Goal: Entertainment & Leisure: Browse casually

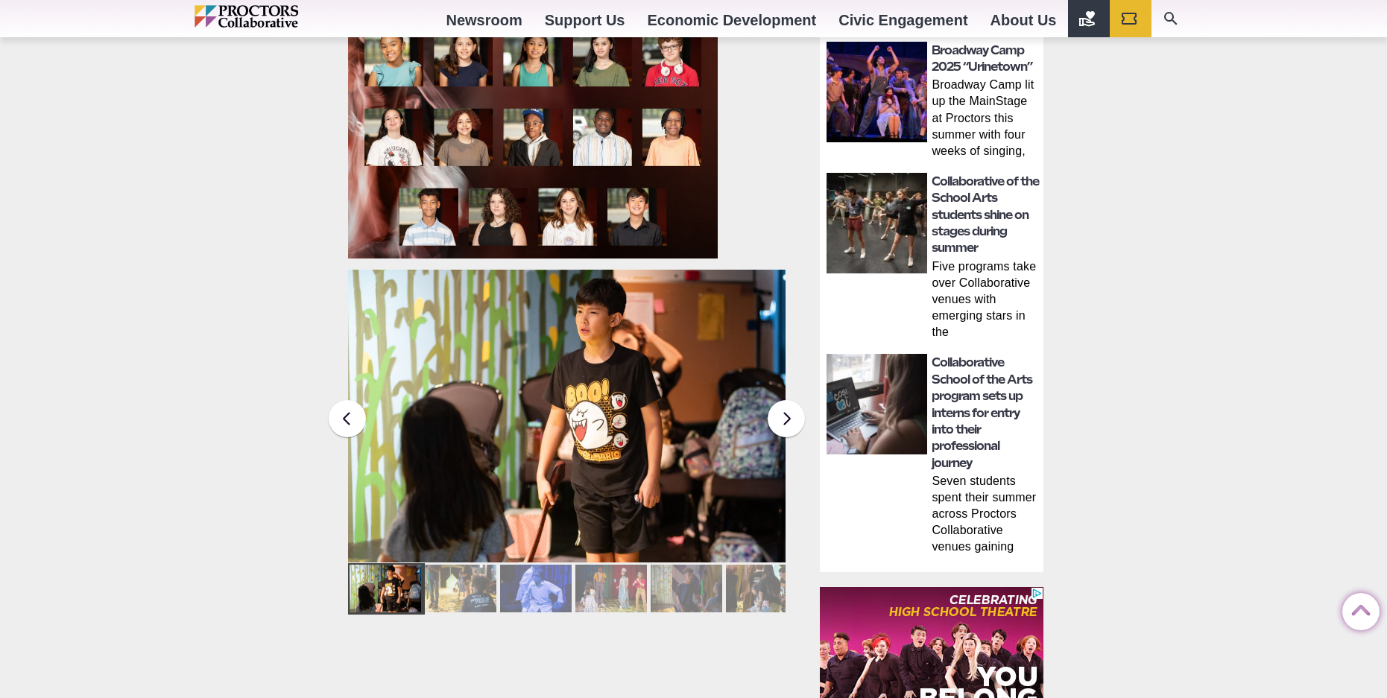
scroll to position [894, 0]
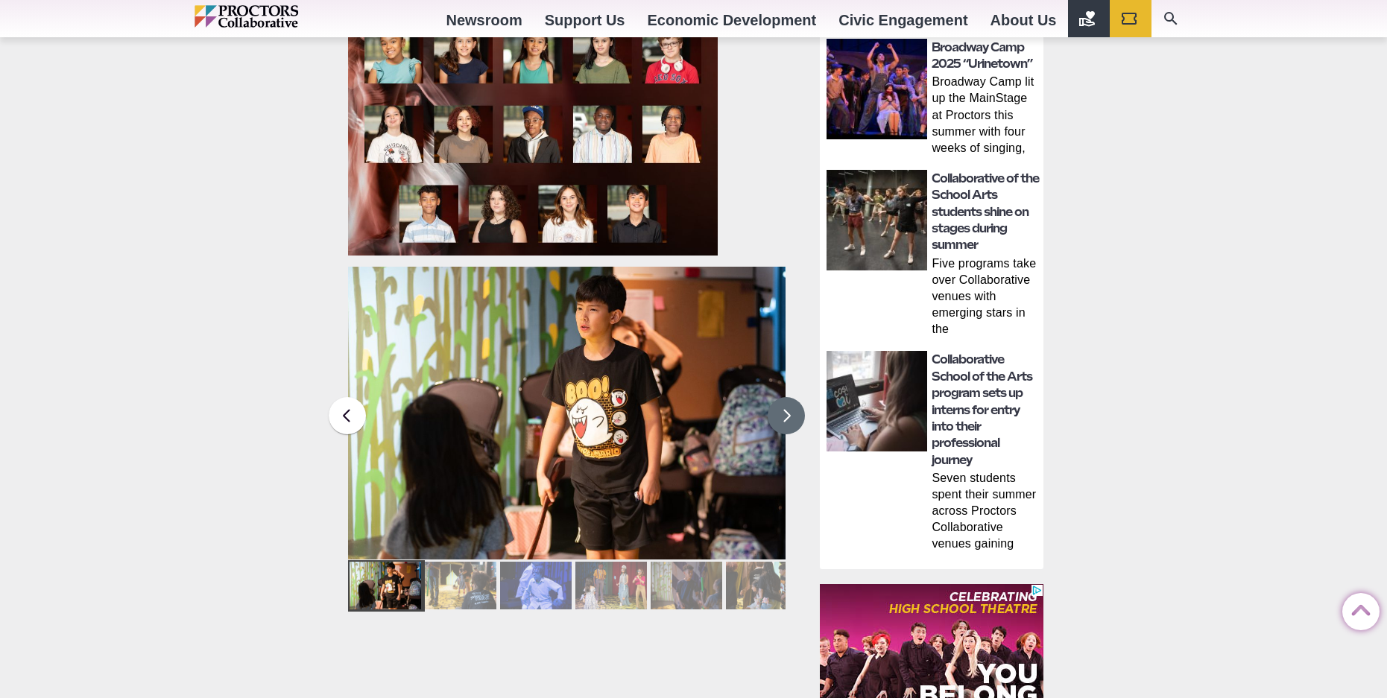
click at [789, 426] on button at bounding box center [786, 415] width 37 height 37
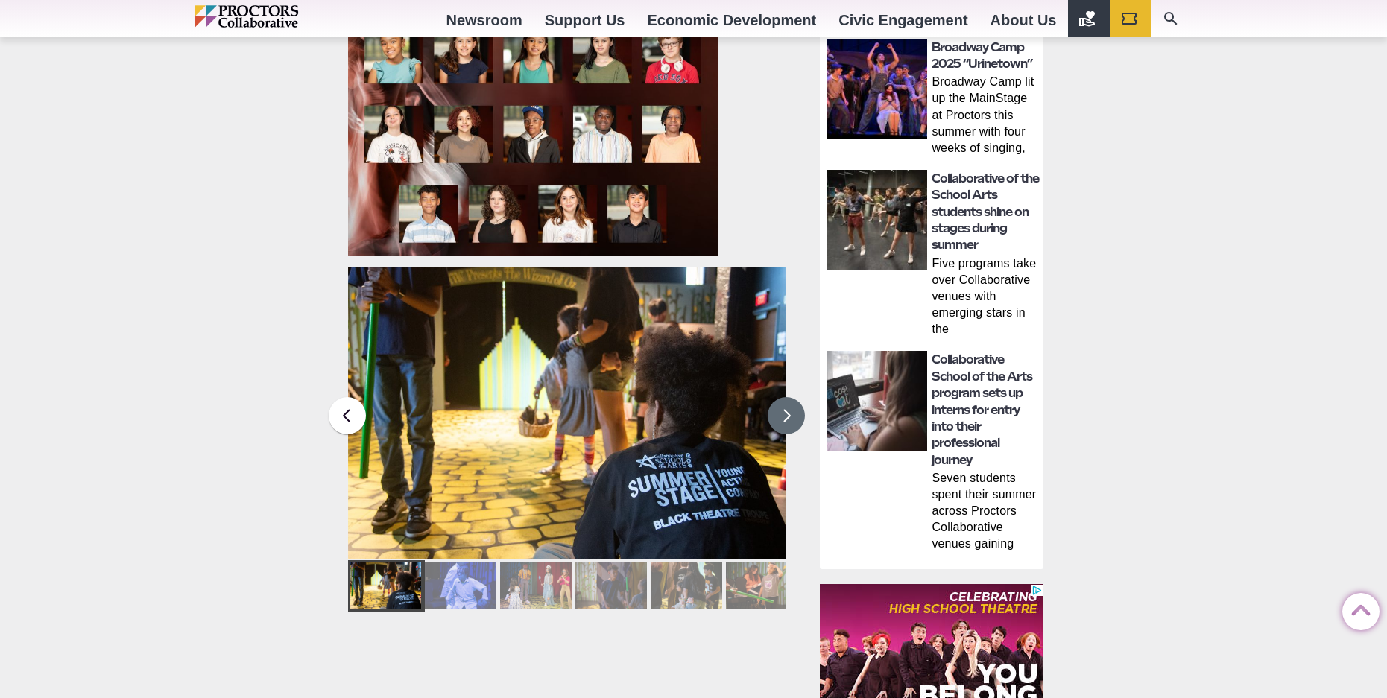
click at [789, 426] on button at bounding box center [786, 415] width 37 height 37
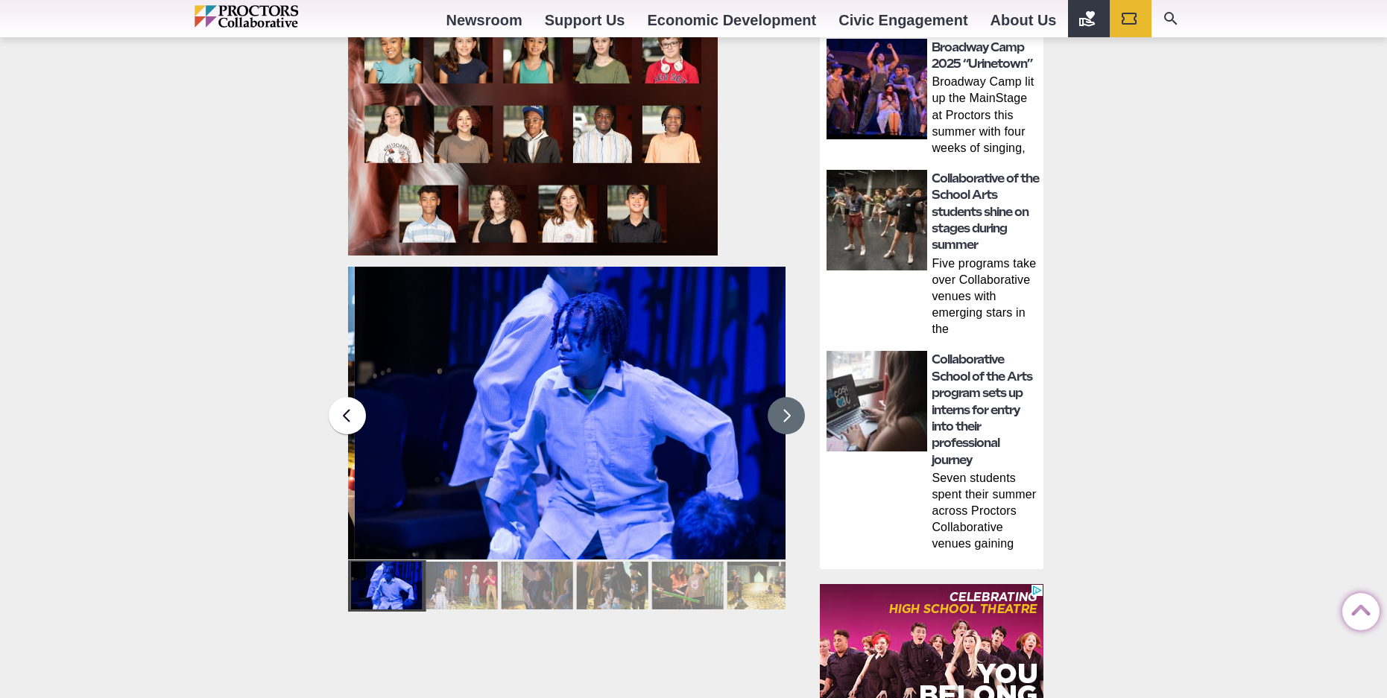
click at [789, 426] on button at bounding box center [786, 415] width 37 height 37
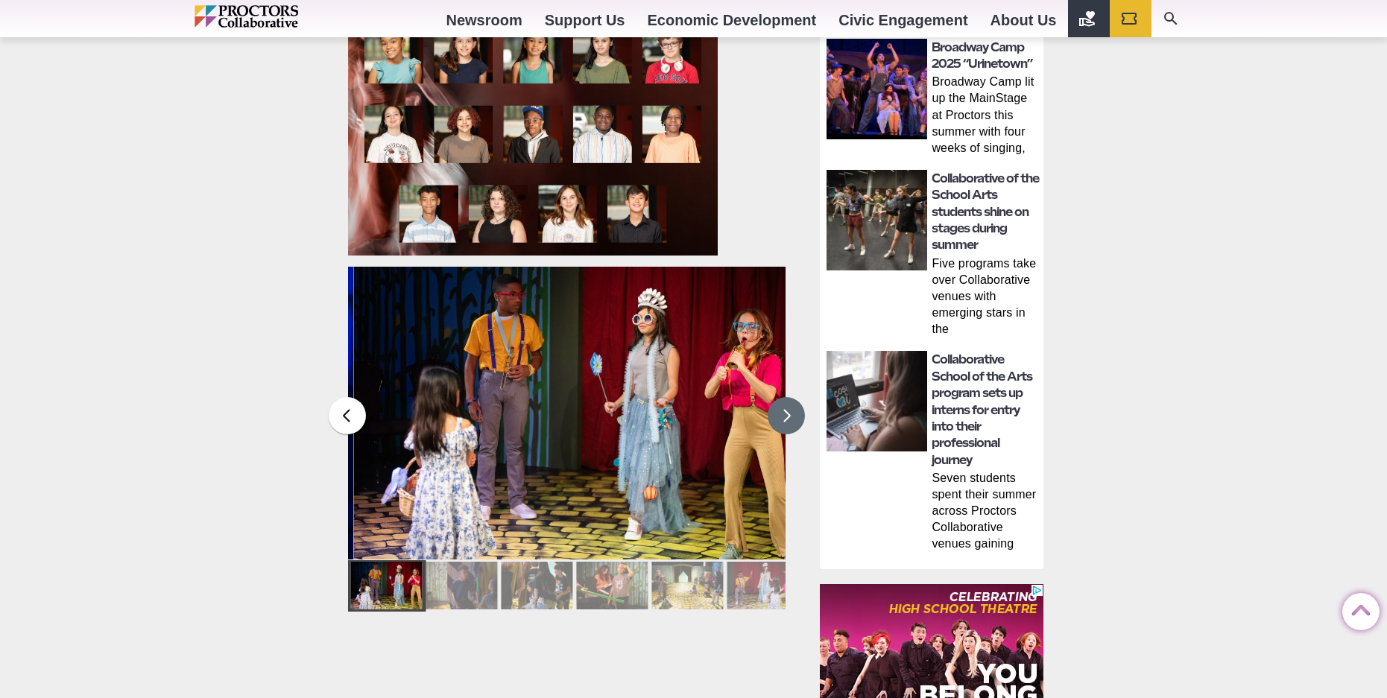
click at [789, 426] on button at bounding box center [786, 415] width 37 height 37
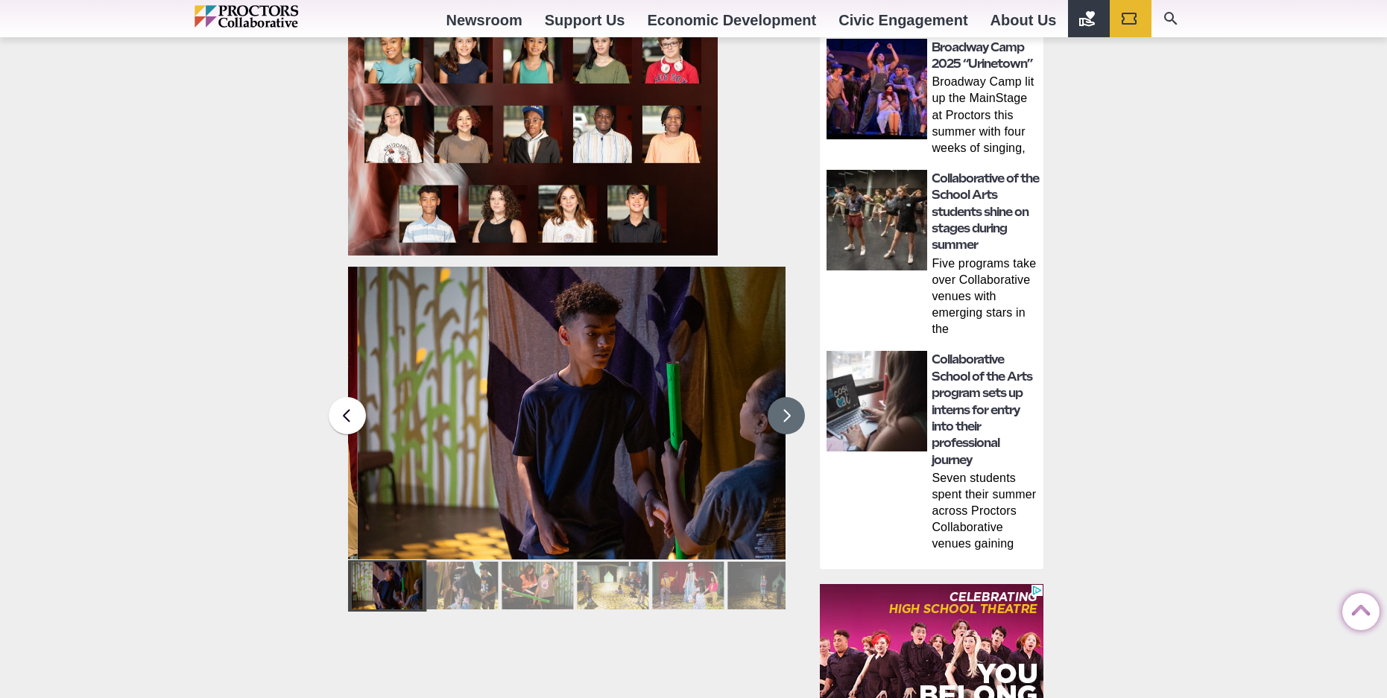
click at [789, 426] on button at bounding box center [786, 415] width 37 height 37
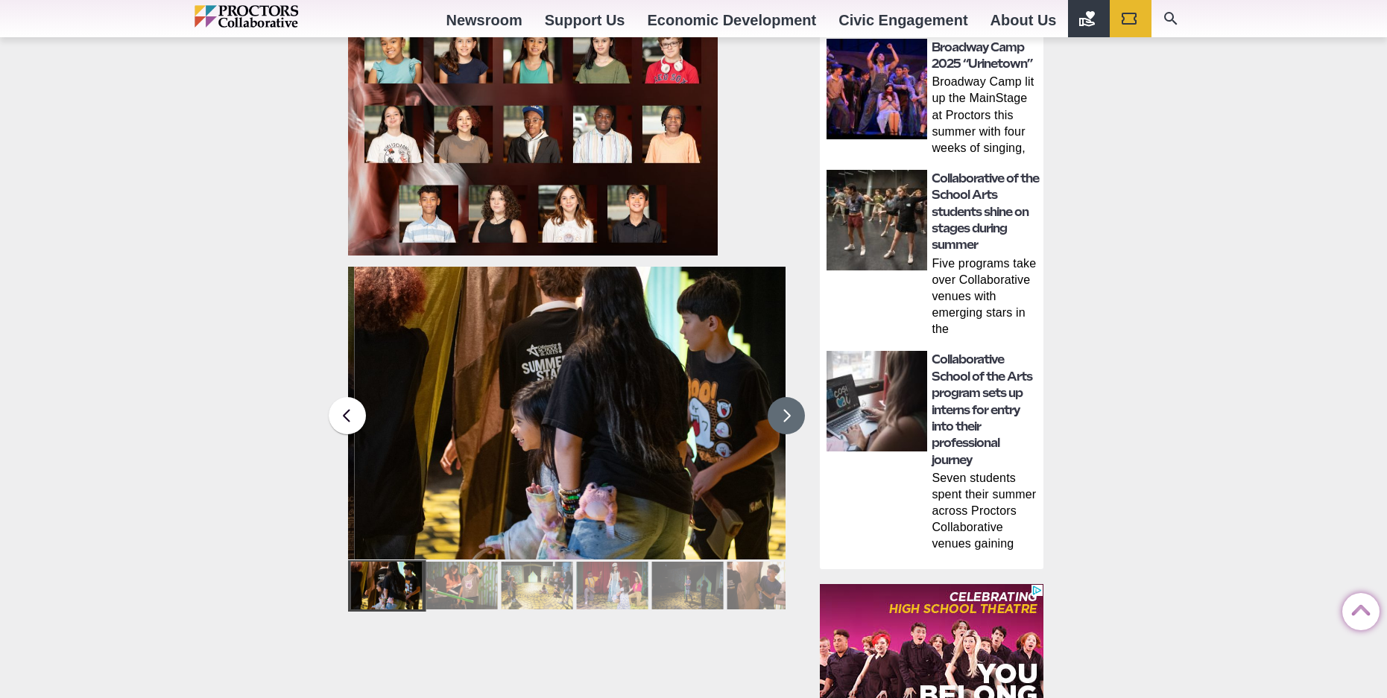
click at [789, 426] on button at bounding box center [786, 415] width 37 height 37
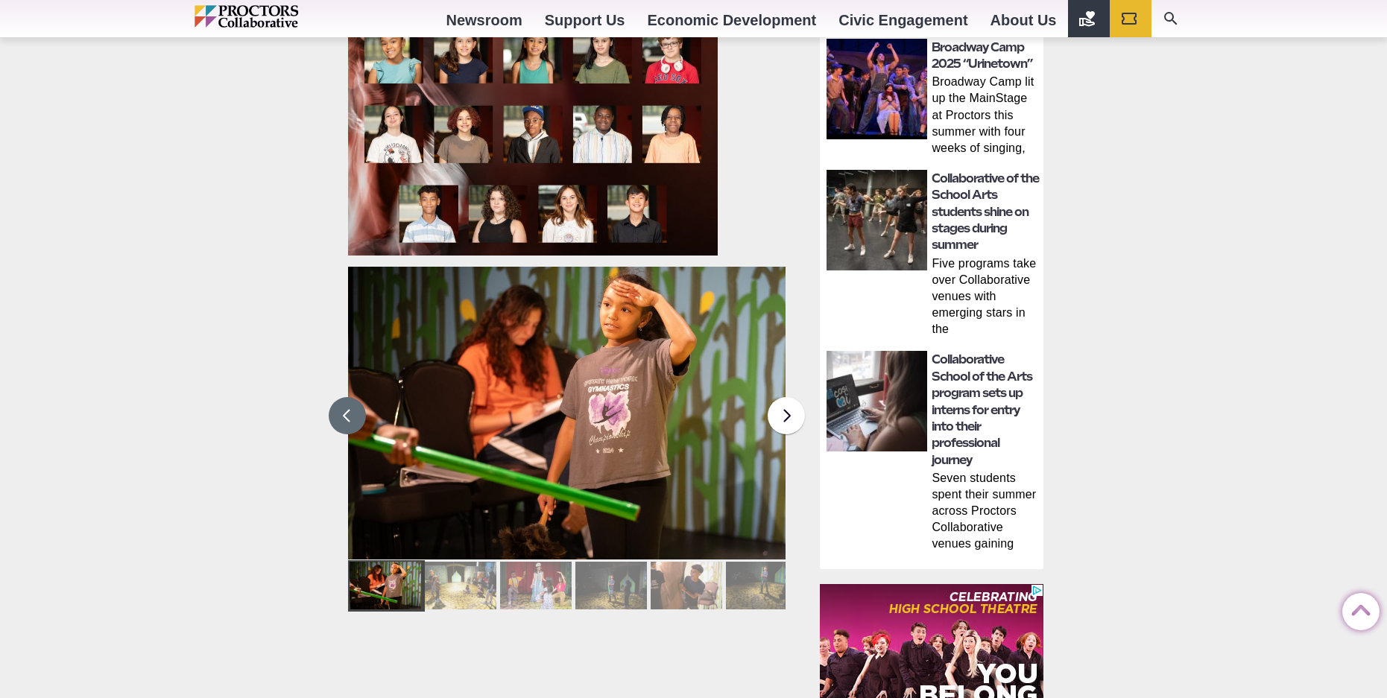
click at [356, 426] on button at bounding box center [347, 415] width 37 height 37
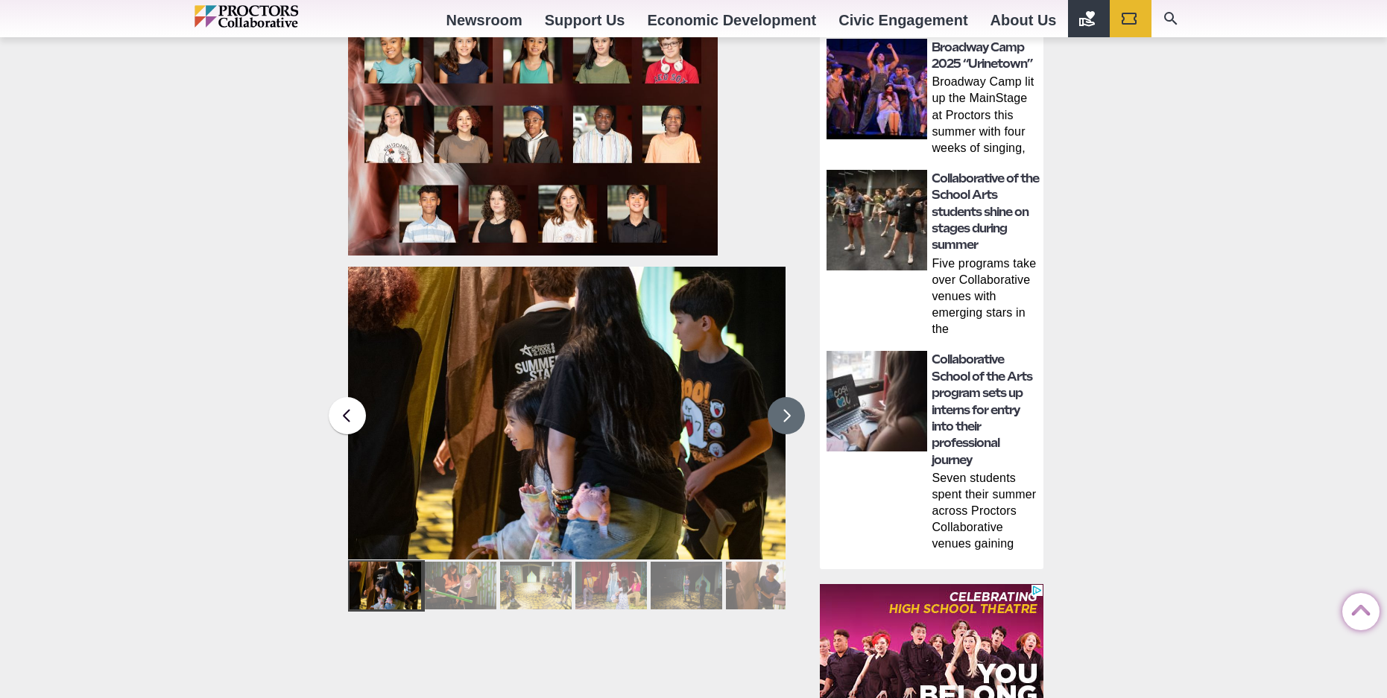
click at [780, 415] on button at bounding box center [786, 415] width 37 height 37
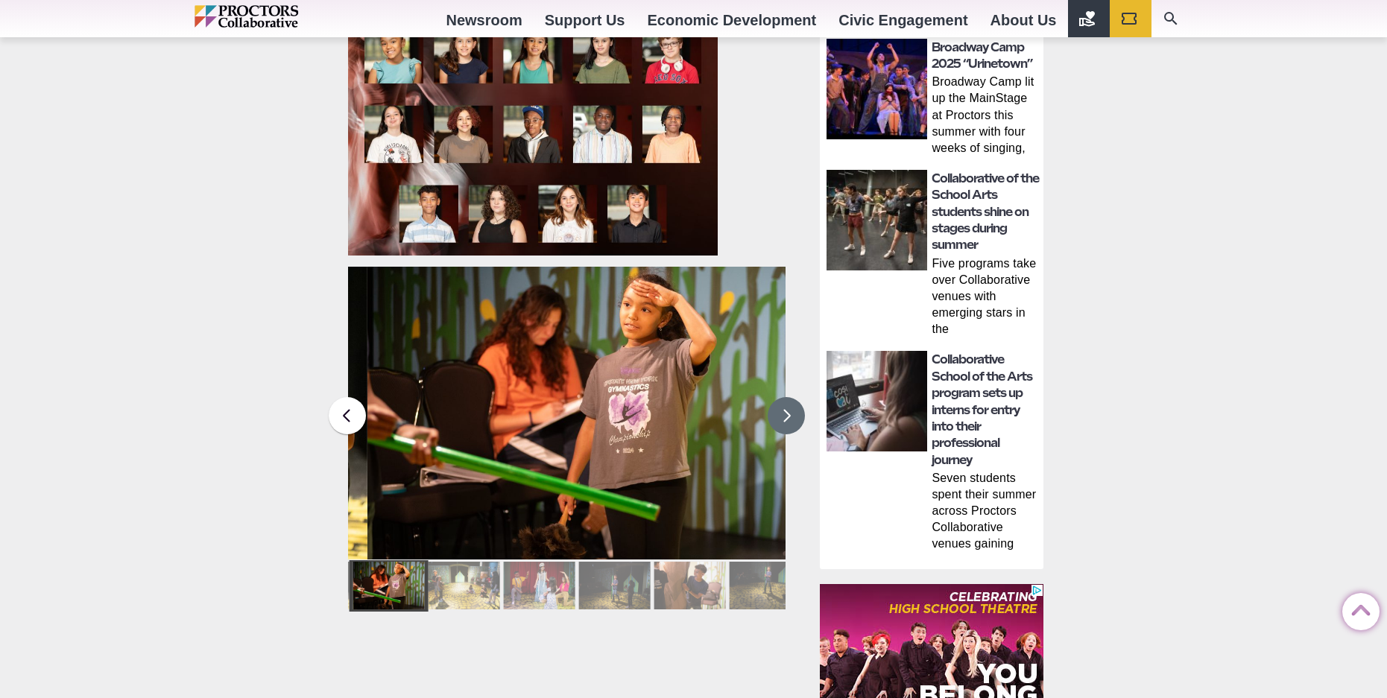
click at [780, 415] on button at bounding box center [786, 415] width 37 height 37
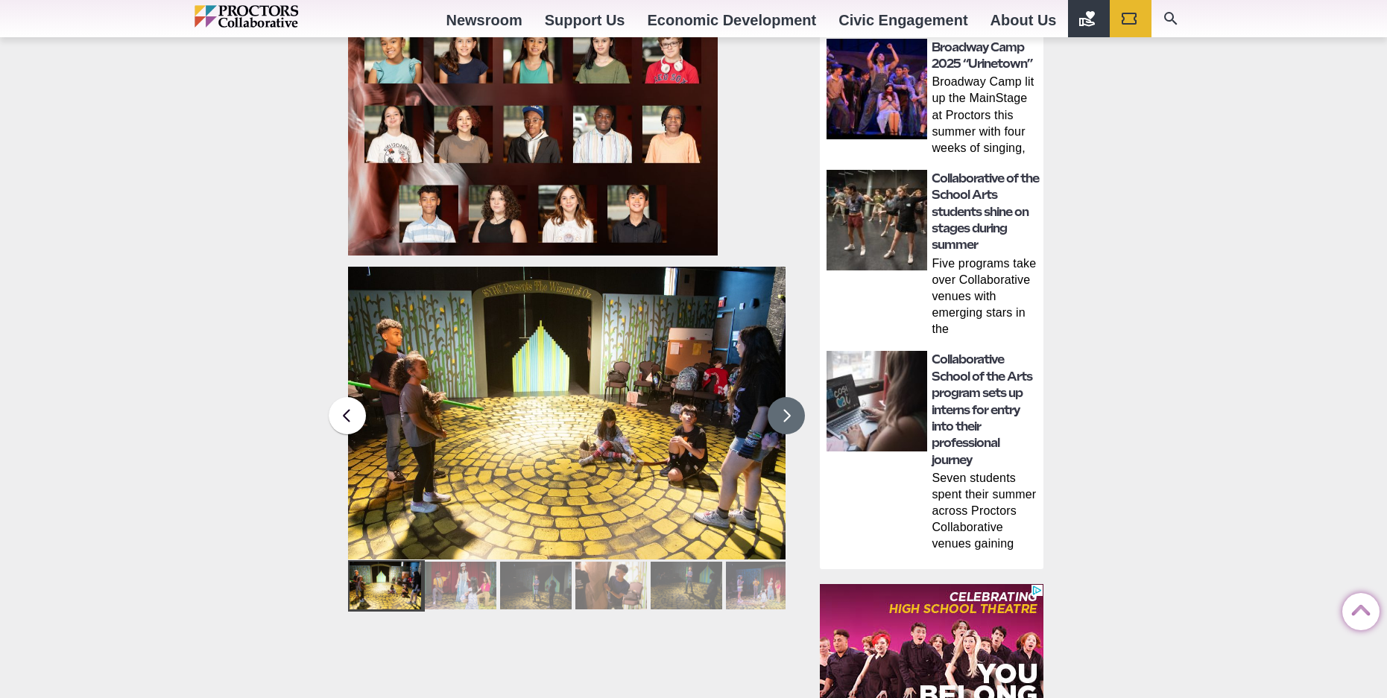
click at [780, 415] on button at bounding box center [786, 415] width 37 height 37
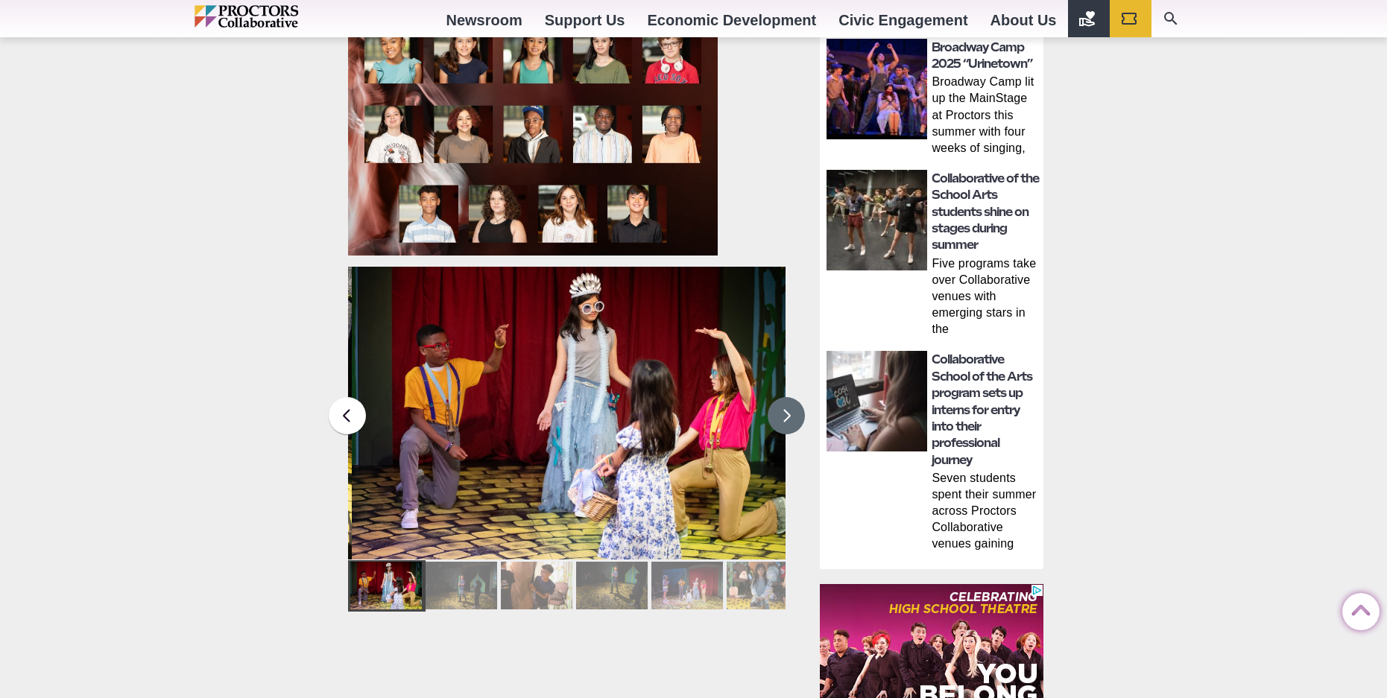
click at [780, 415] on button at bounding box center [786, 415] width 37 height 37
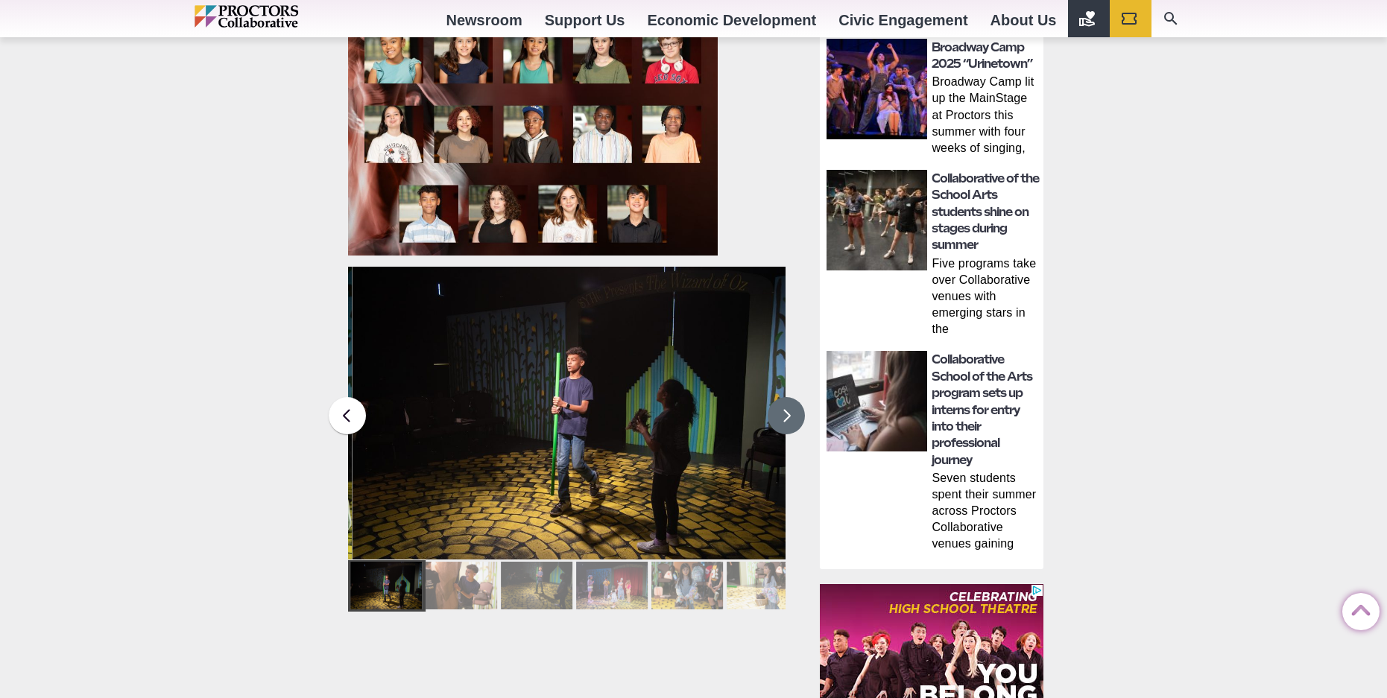
click at [780, 415] on button at bounding box center [786, 415] width 37 height 37
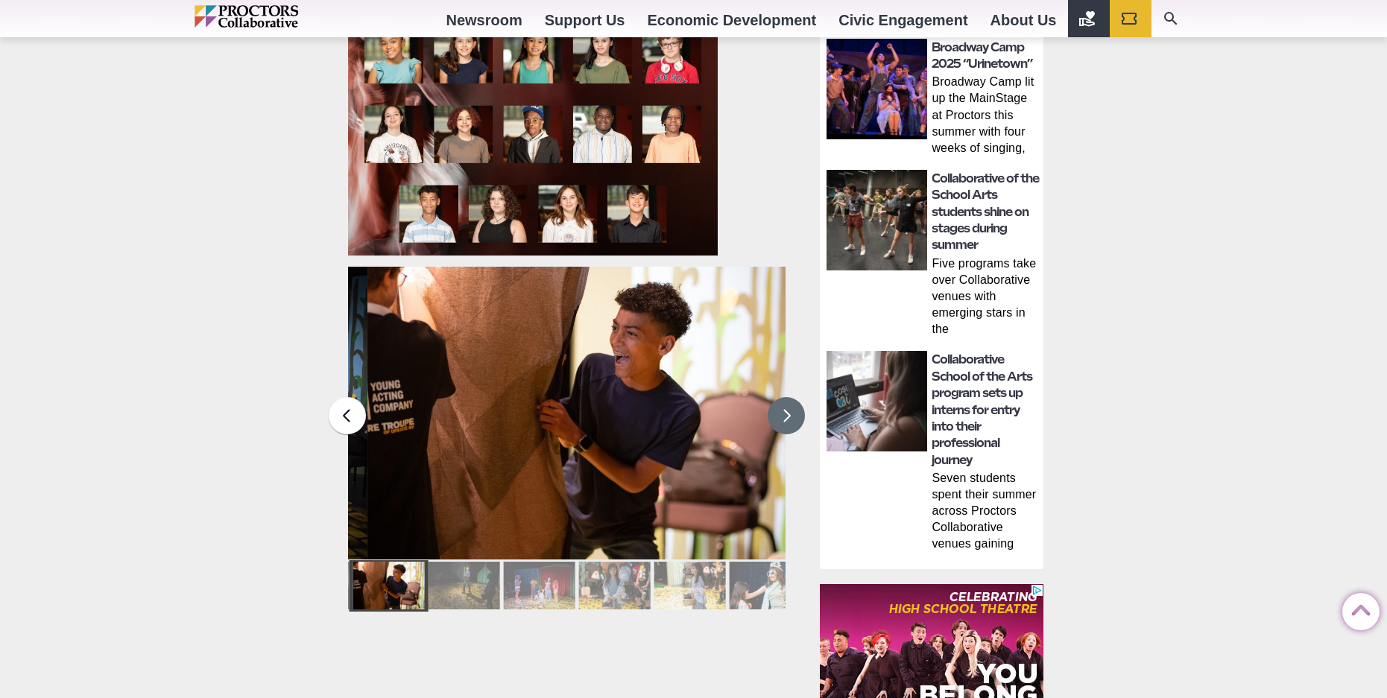
click at [780, 415] on button at bounding box center [786, 415] width 37 height 37
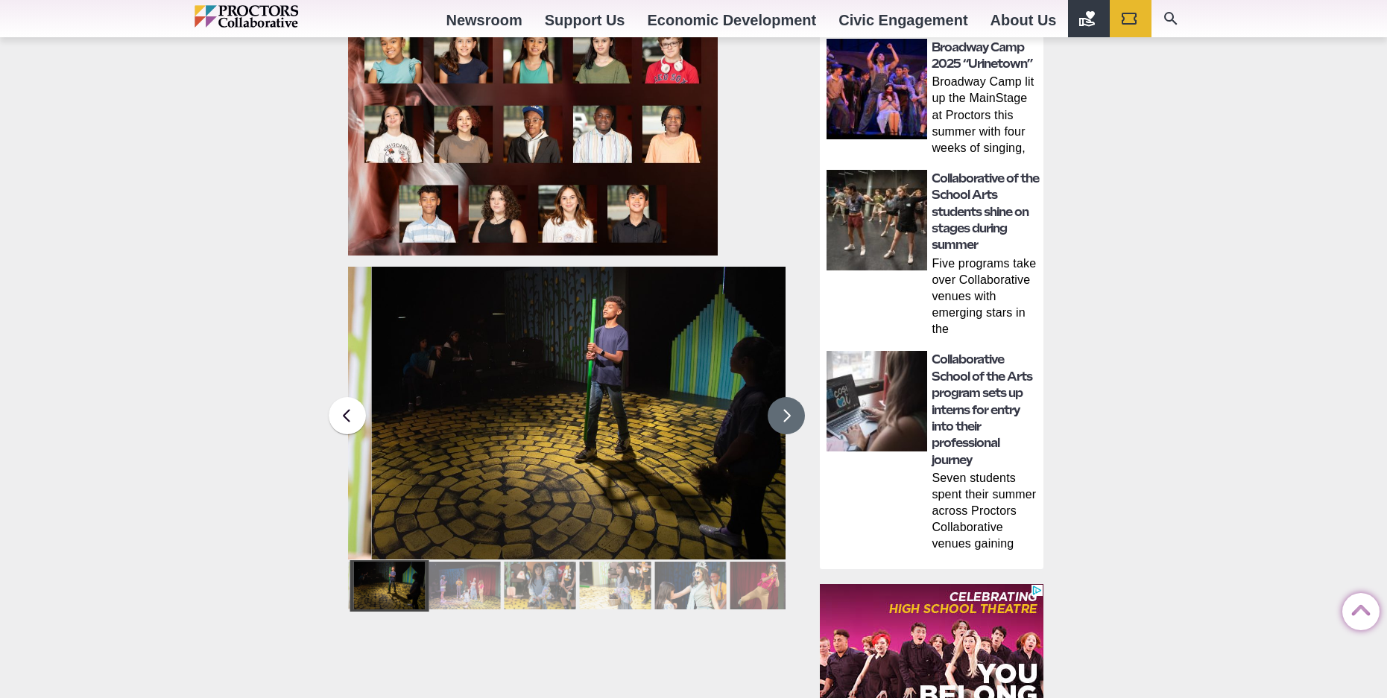
click at [780, 415] on button at bounding box center [786, 415] width 37 height 37
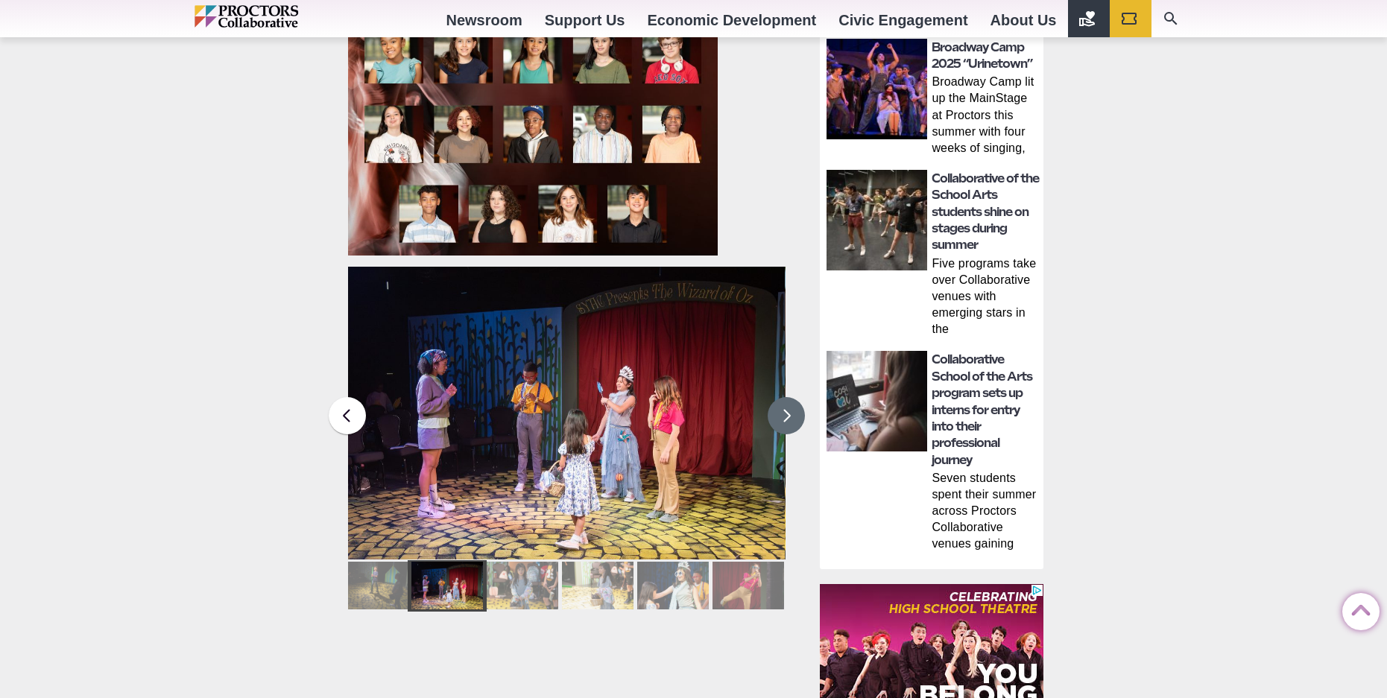
click at [780, 415] on button at bounding box center [786, 415] width 37 height 37
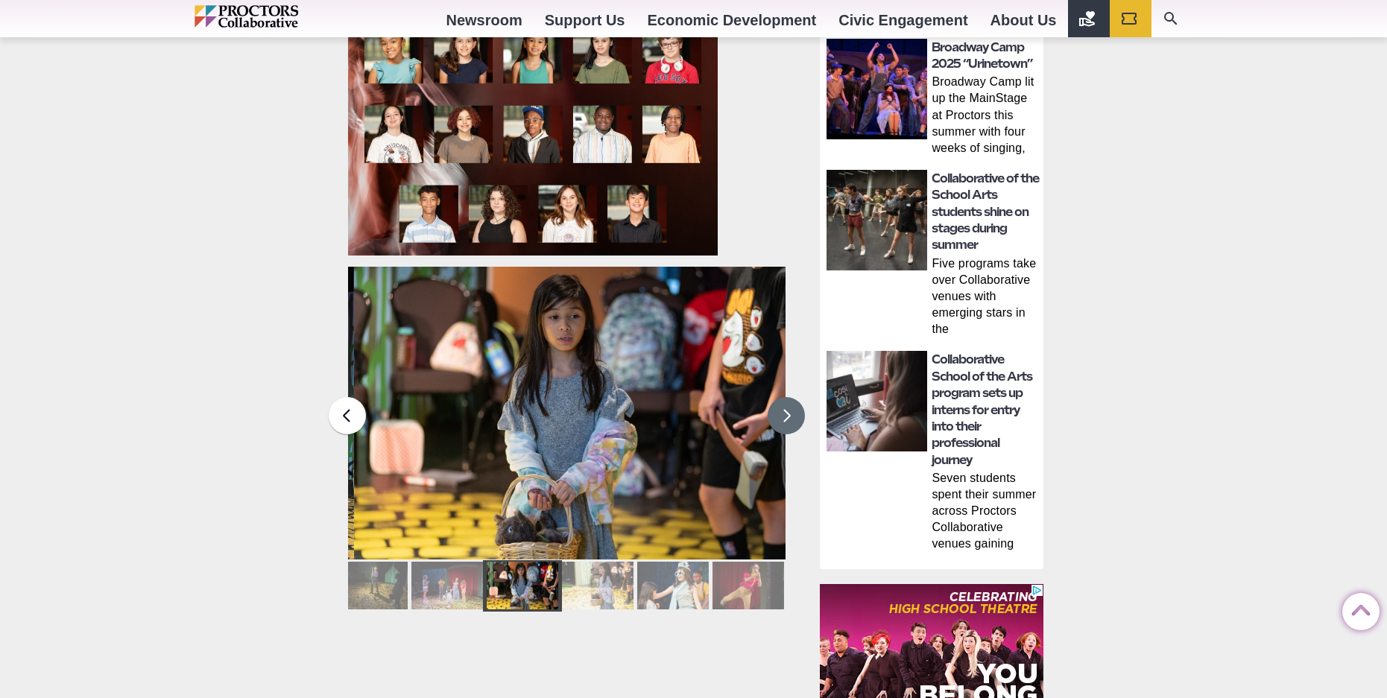
click at [780, 415] on button at bounding box center [786, 415] width 37 height 37
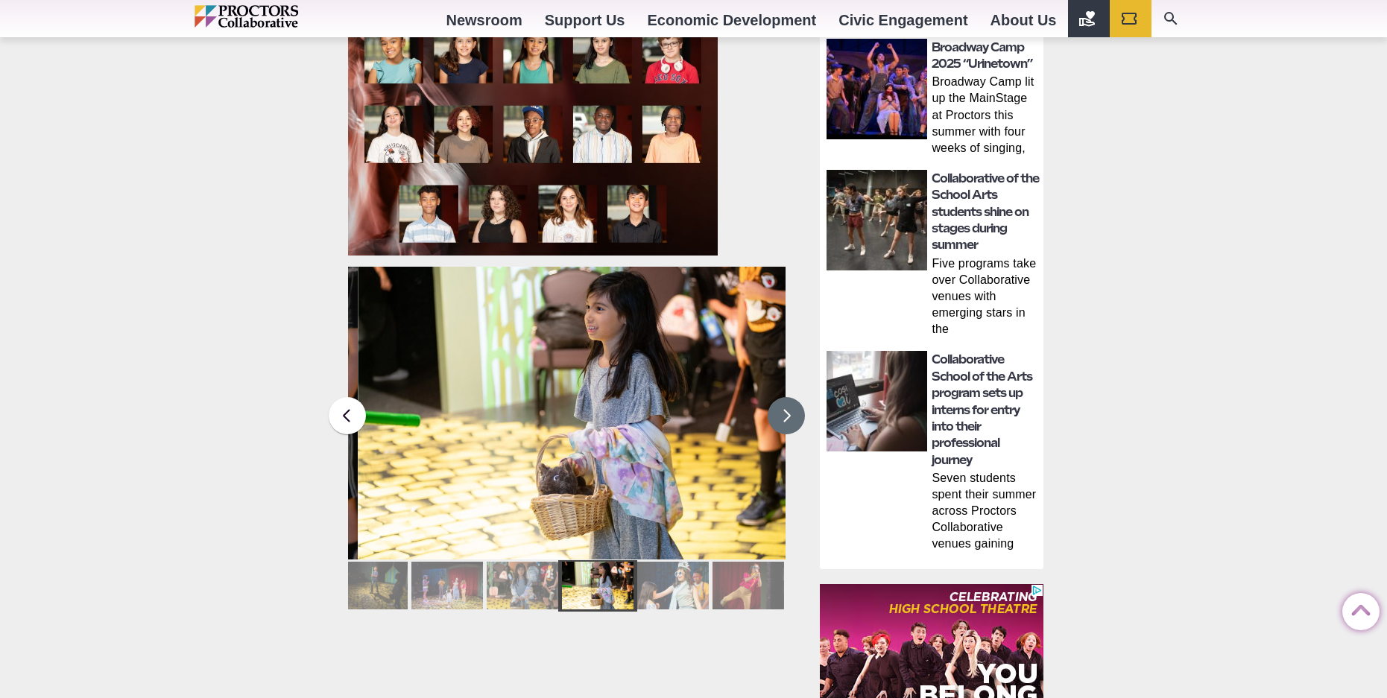
click at [780, 415] on button at bounding box center [786, 415] width 37 height 37
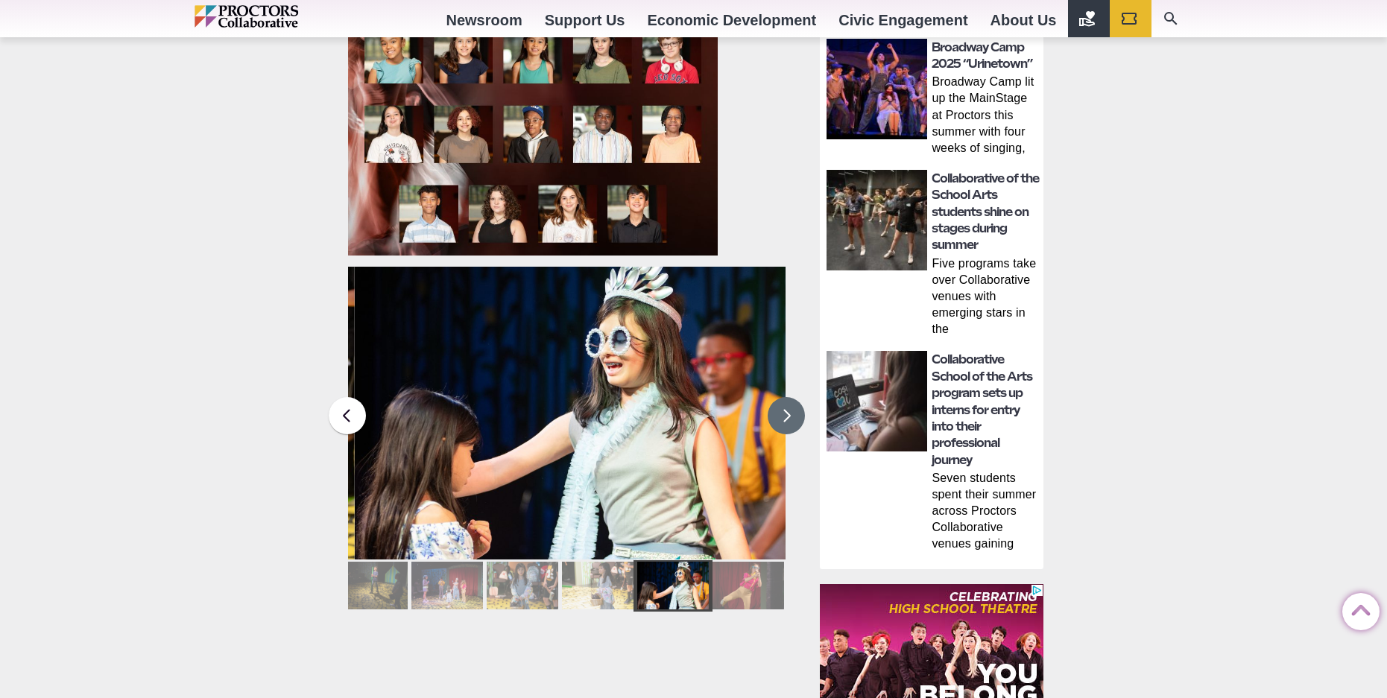
click at [780, 415] on button at bounding box center [786, 415] width 37 height 37
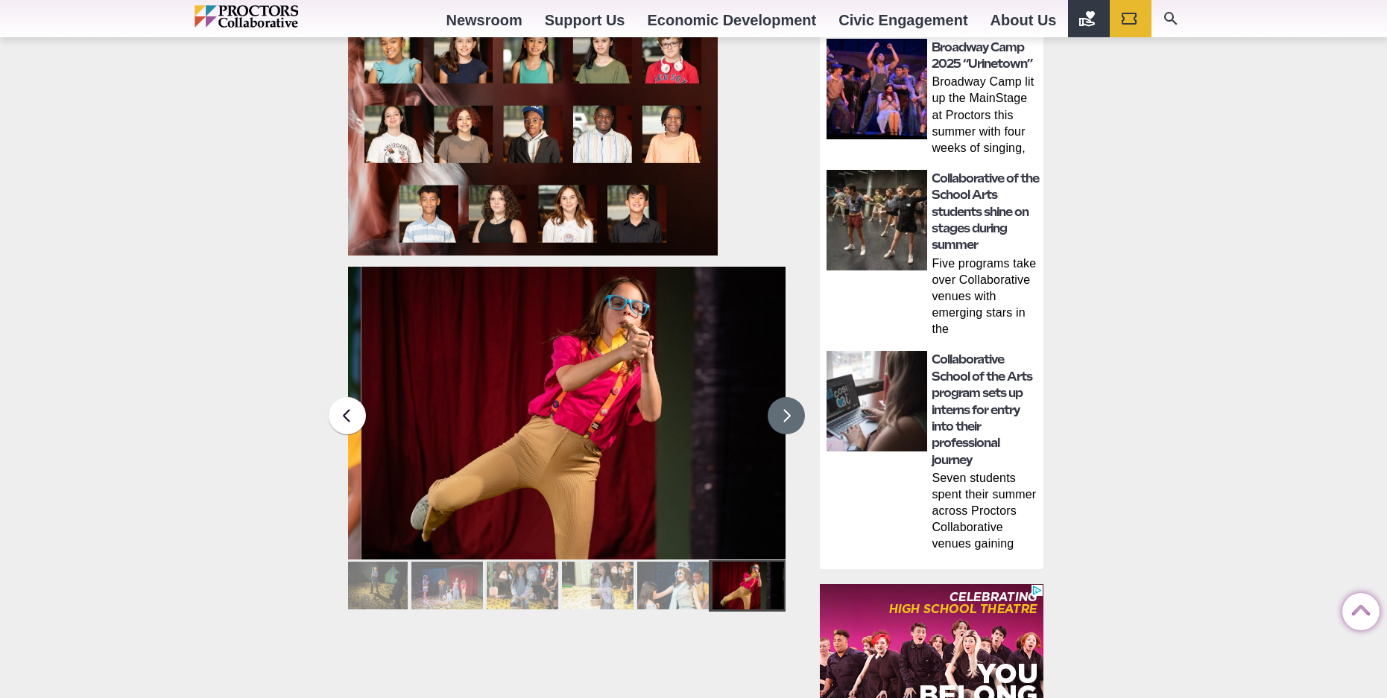
click at [780, 415] on button at bounding box center [786, 415] width 37 height 37
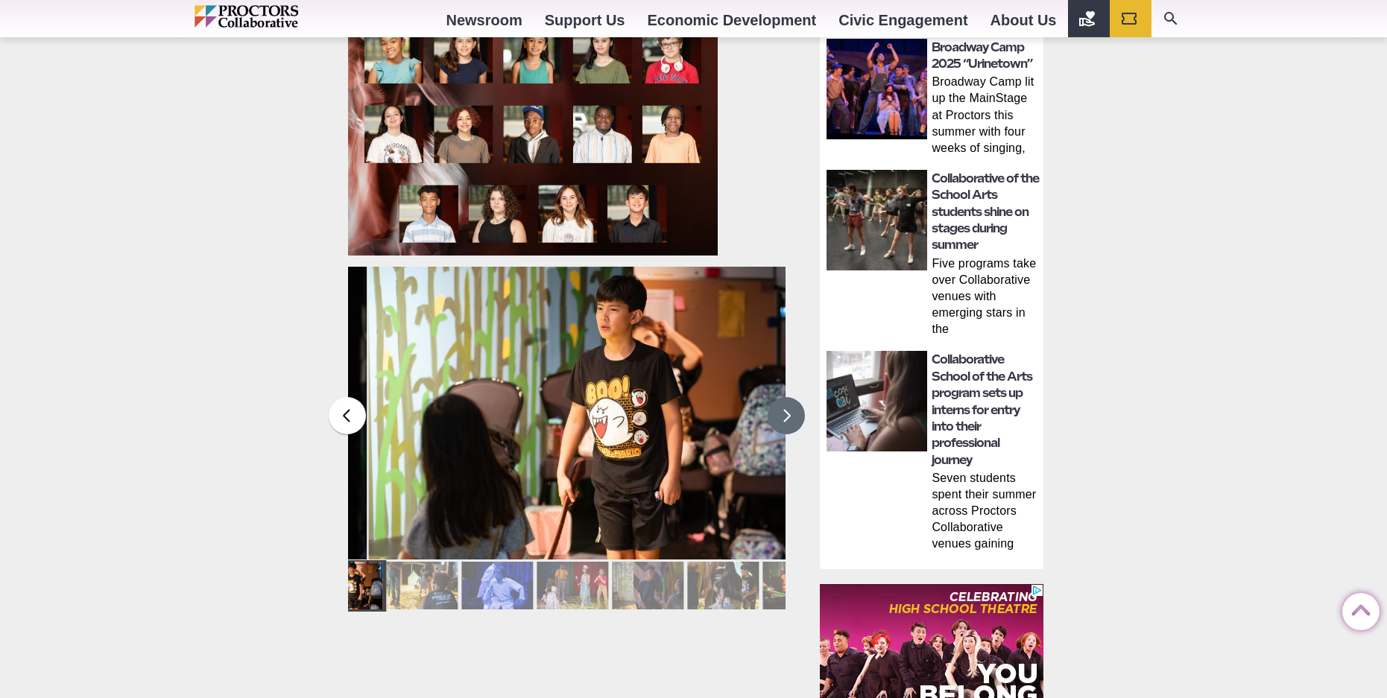
click at [780, 415] on button at bounding box center [786, 415] width 37 height 37
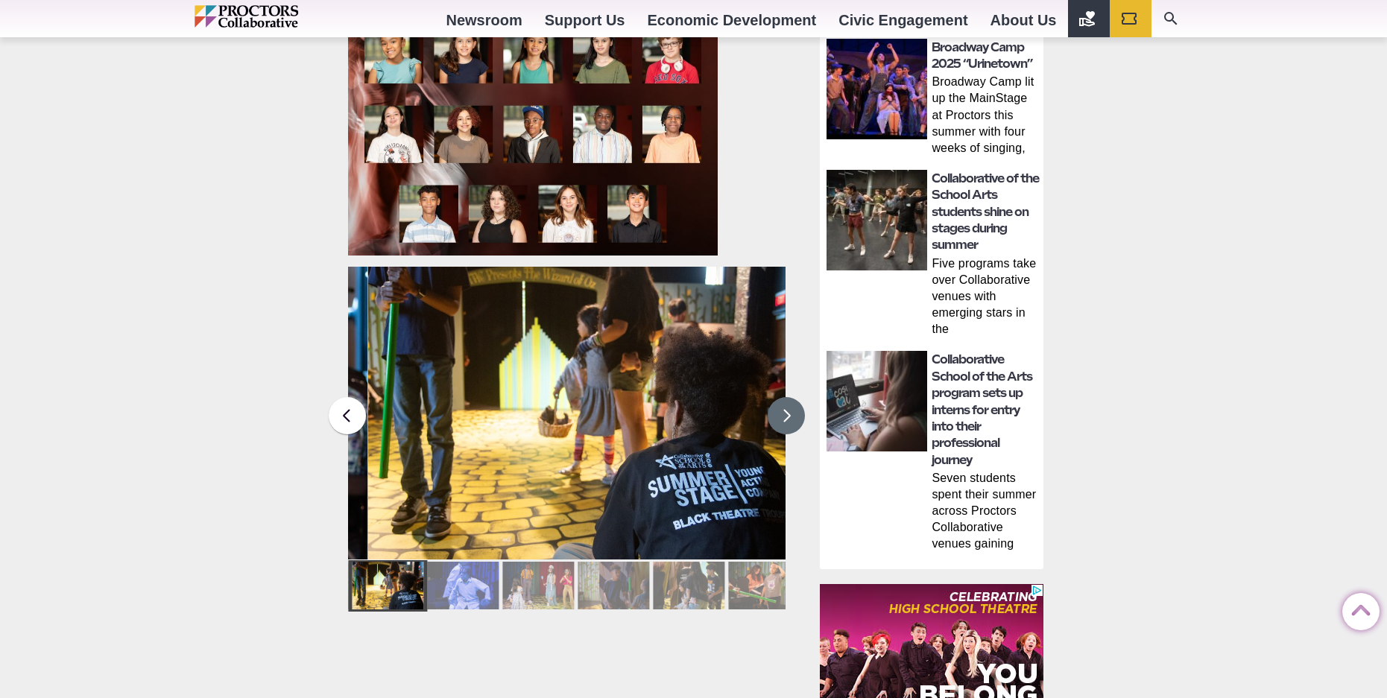
click at [780, 415] on button at bounding box center [786, 415] width 37 height 37
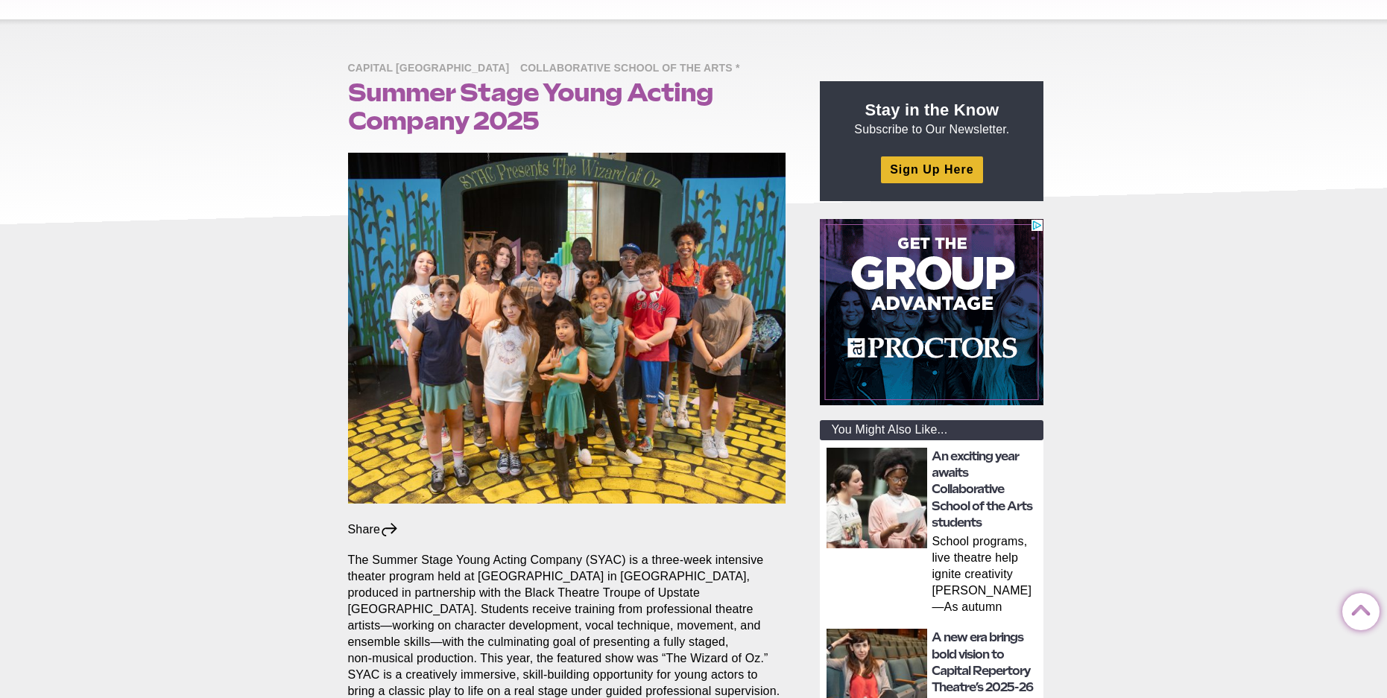
scroll to position [0, 0]
